Goal: Book appointment/travel/reservation

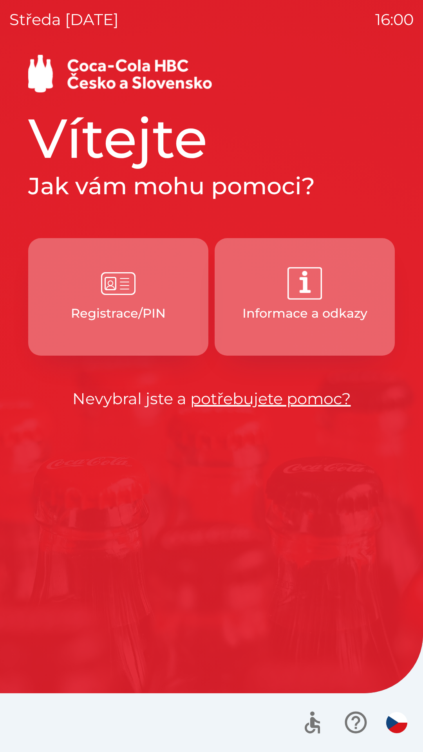
click at [125, 294] on img "button" at bounding box center [118, 283] width 34 height 34
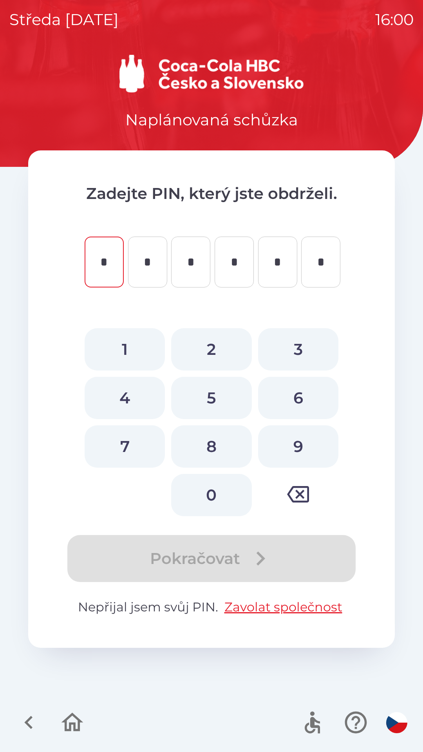
click at [208, 488] on button "0" at bounding box center [211, 495] width 80 height 42
type input "*"
click at [206, 400] on button "5" at bounding box center [211, 398] width 80 height 42
type input "*"
click at [134, 400] on button "4" at bounding box center [125, 398] width 80 height 42
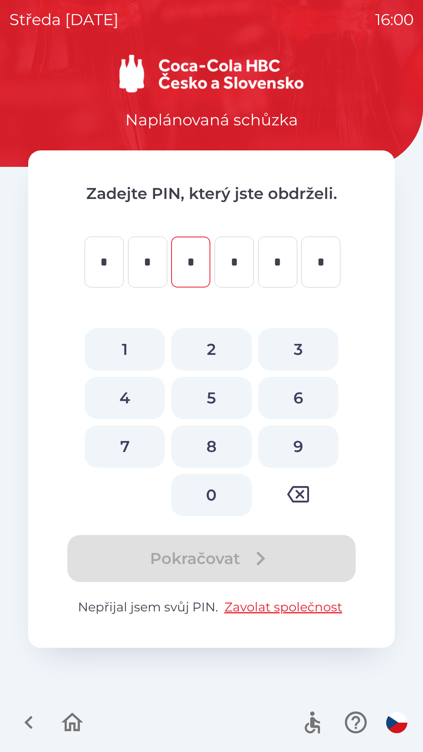
type input "*"
click at [209, 352] on button "2" at bounding box center [211, 349] width 80 height 42
type input "*"
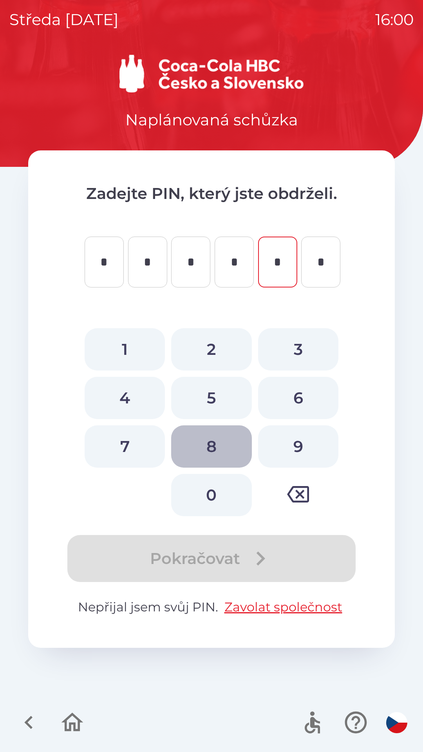
click at [213, 446] on button "8" at bounding box center [211, 447] width 80 height 42
type input "*"
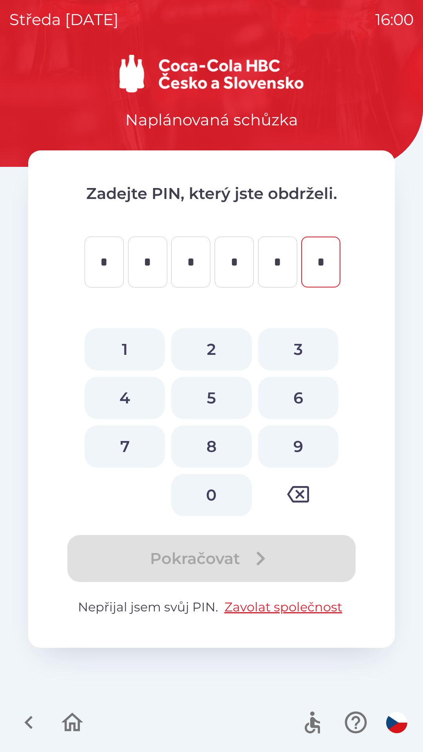
click at [125, 342] on button "1" at bounding box center [125, 349] width 80 height 42
type input "*"
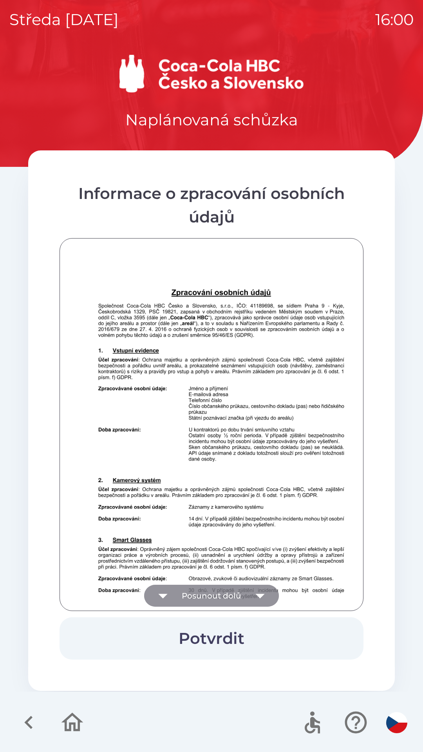
click at [261, 591] on icon "button" at bounding box center [260, 596] width 22 height 22
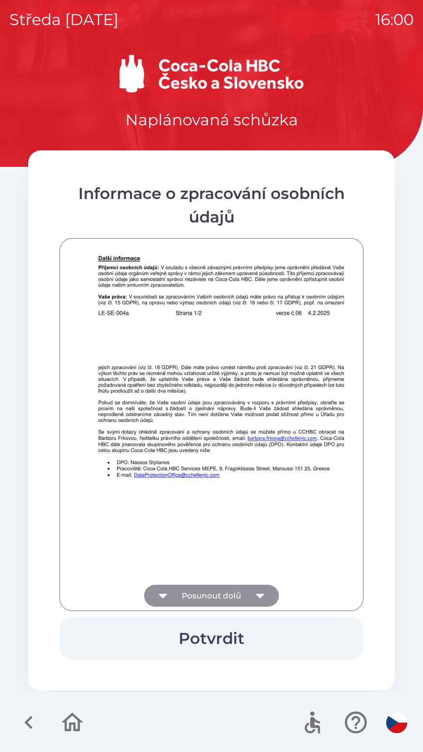
click at [260, 591] on icon "button" at bounding box center [260, 596] width 22 height 22
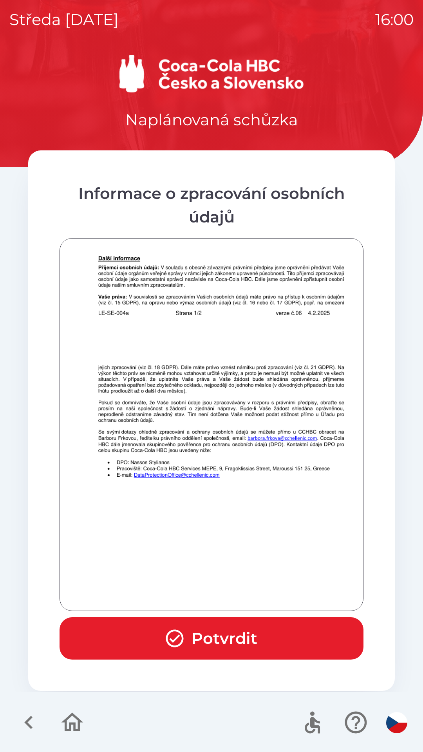
scroll to position [550, 0]
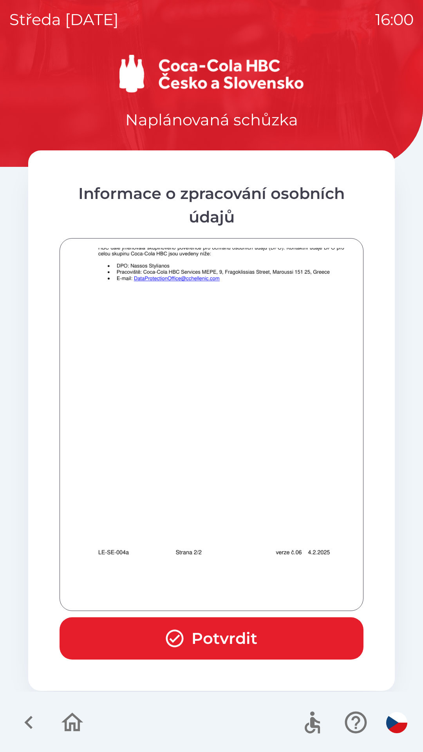
click at [222, 630] on button "Potvrdit" at bounding box center [212, 639] width 304 height 42
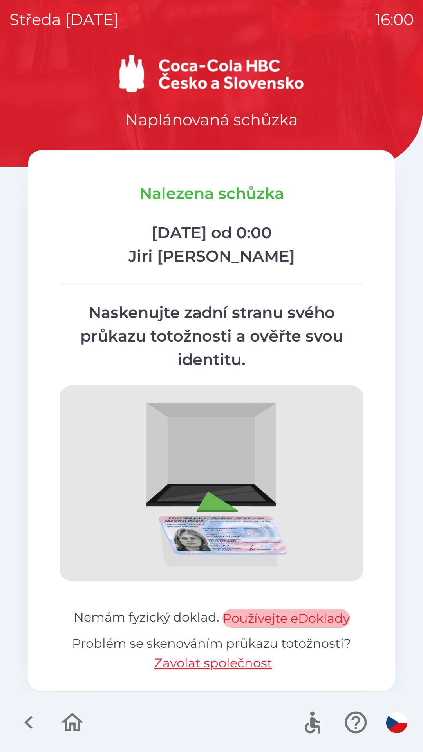
click at [287, 619] on button "Používejte eDoklady" at bounding box center [286, 618] width 127 height 19
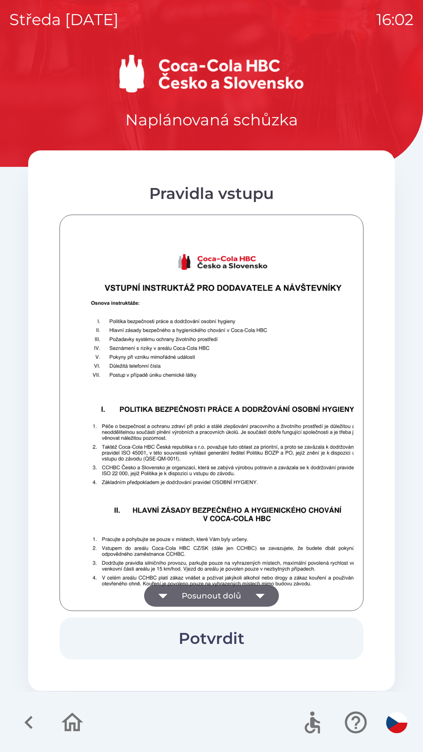
click at [269, 593] on icon "button" at bounding box center [260, 596] width 22 height 22
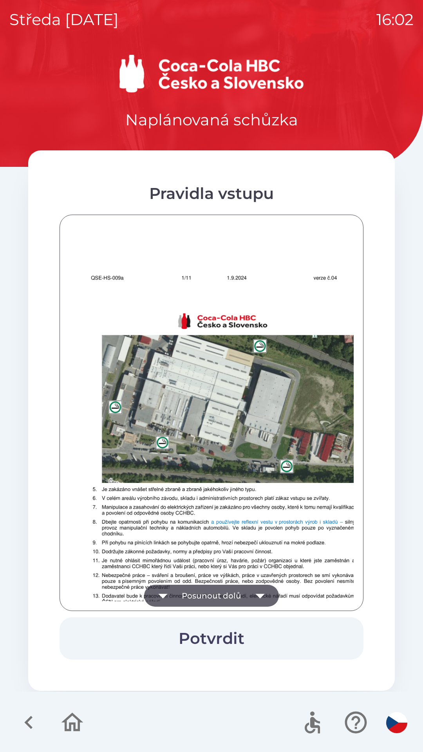
click at [262, 592] on icon "button" at bounding box center [260, 596] width 22 height 22
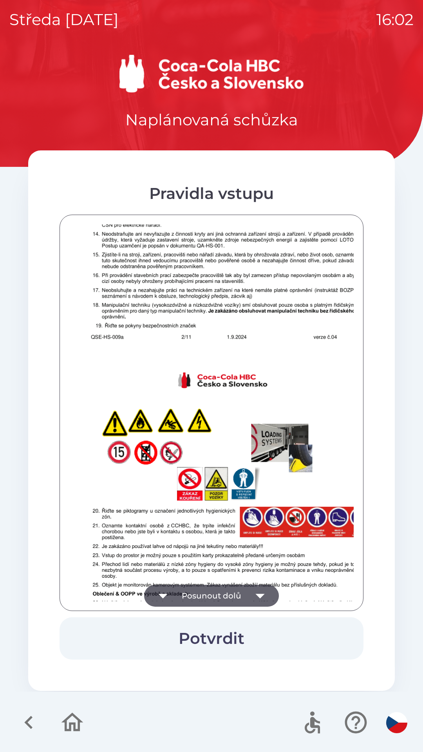
click at [263, 594] on icon "button" at bounding box center [260, 596] width 9 height 5
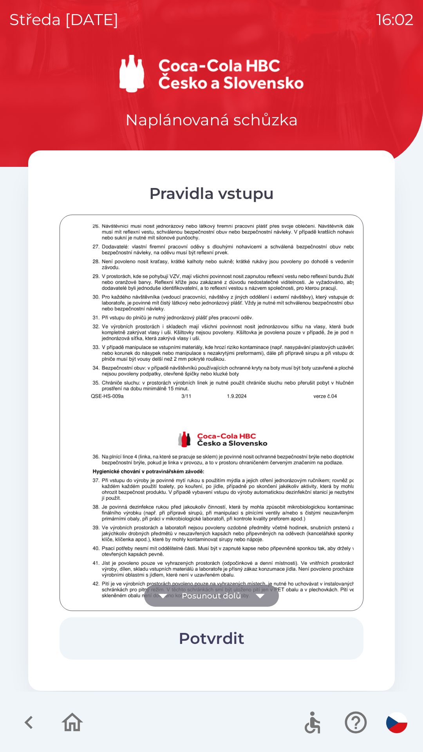
click at [263, 594] on icon "button" at bounding box center [260, 596] width 22 height 22
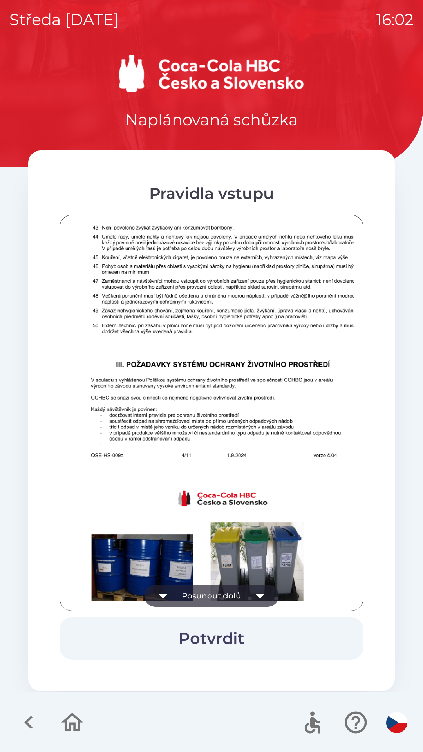
click at [261, 594] on icon "button" at bounding box center [260, 596] width 22 height 22
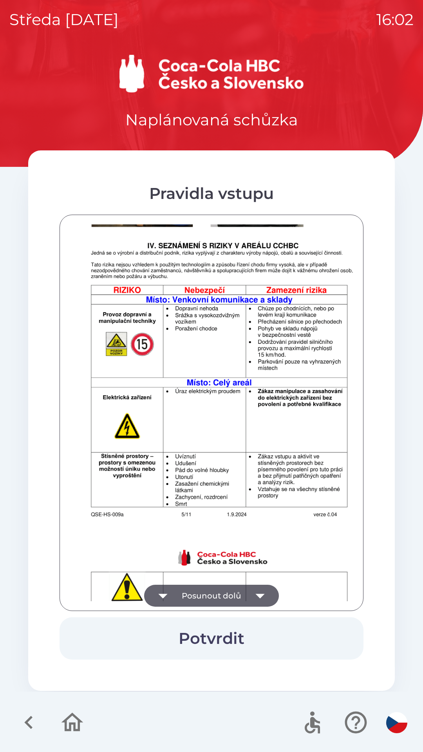
click at [262, 586] on icon "button" at bounding box center [260, 596] width 22 height 22
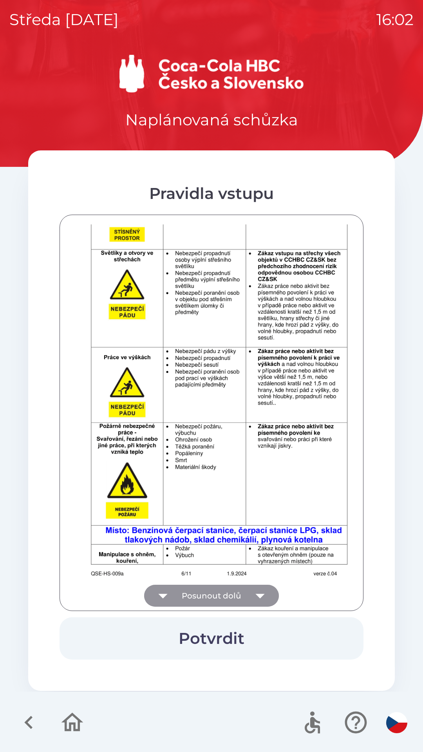
click at [263, 592] on icon "button" at bounding box center [260, 596] width 22 height 22
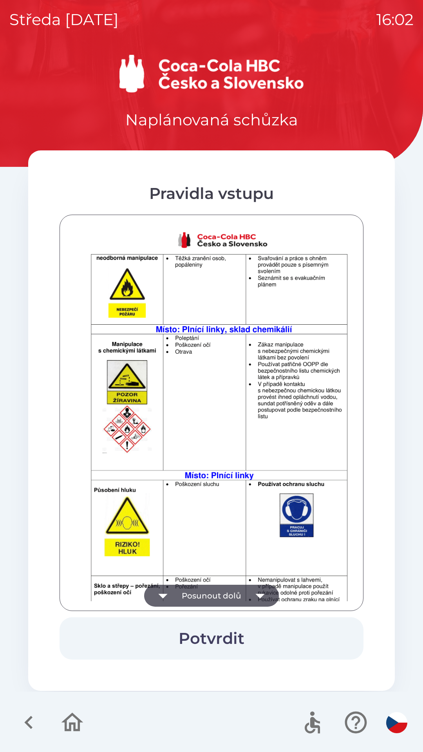
click at [264, 592] on icon "button" at bounding box center [260, 596] width 22 height 22
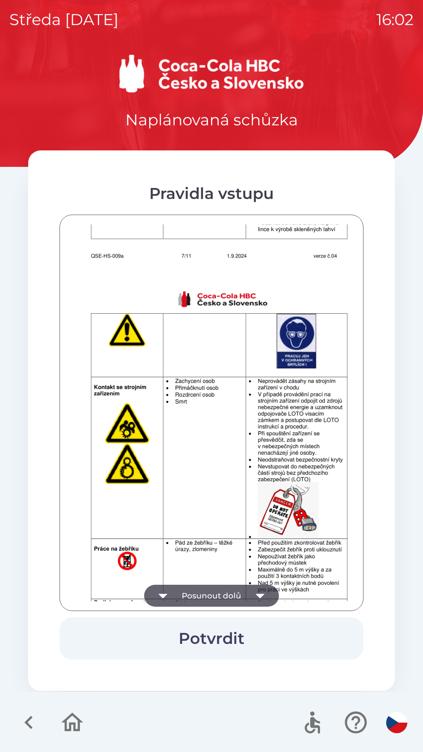
click at [267, 590] on icon "button" at bounding box center [260, 596] width 22 height 22
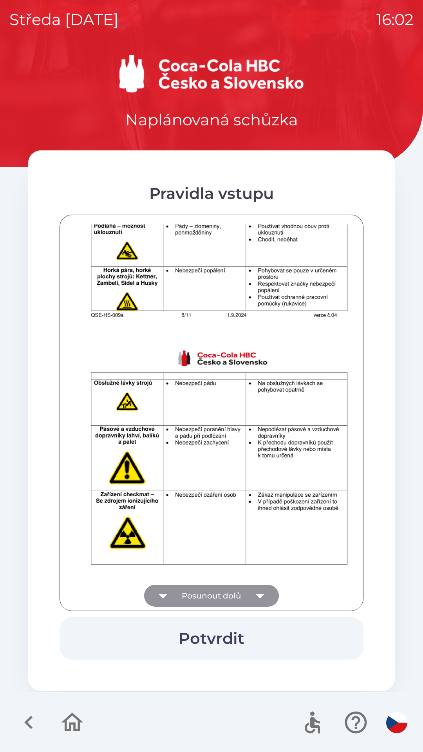
click at [262, 593] on icon "button" at bounding box center [260, 596] width 22 height 22
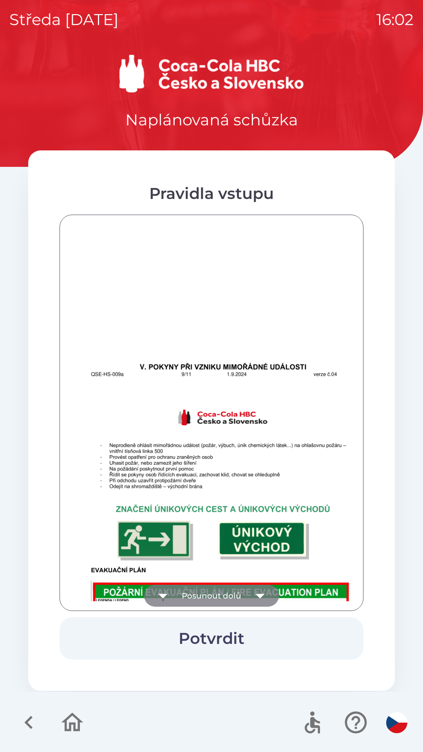
click at [262, 593] on icon "button" at bounding box center [260, 596] width 22 height 22
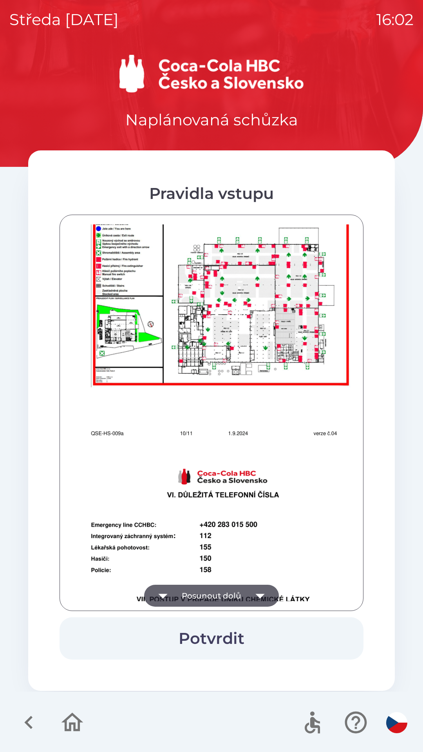
click at [260, 592] on icon "button" at bounding box center [260, 596] width 22 height 22
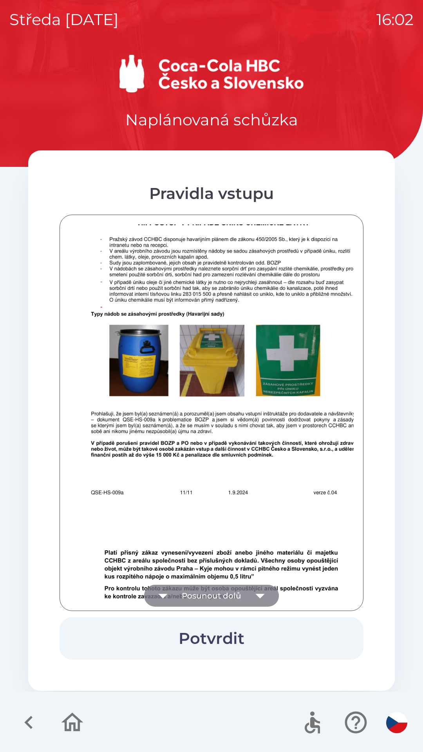
click at [261, 593] on icon "button" at bounding box center [260, 596] width 22 height 22
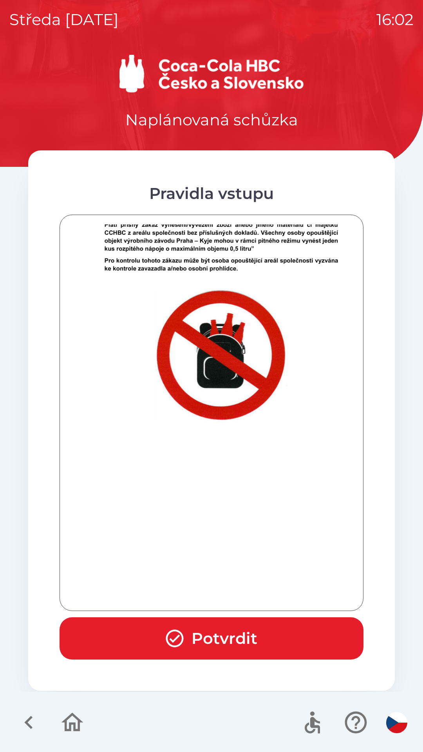
click at [220, 633] on button "Potvrdit" at bounding box center [212, 639] width 304 height 42
